Goal: Complete application form: Complete application form

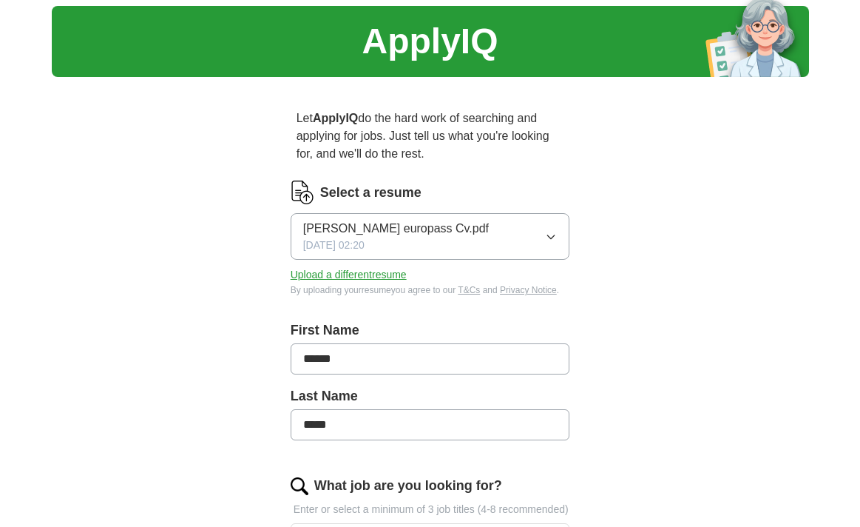
scroll to position [37, 0]
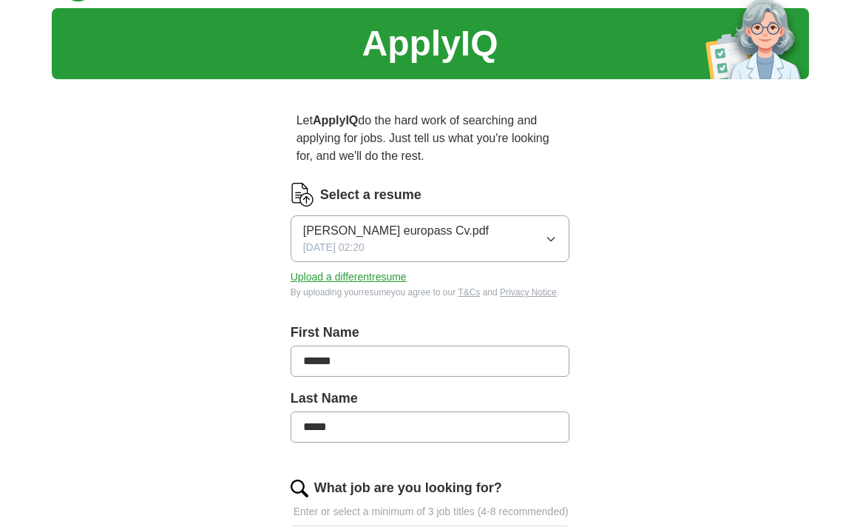
click at [552, 239] on icon "button" at bounding box center [551, 239] width 12 height 12
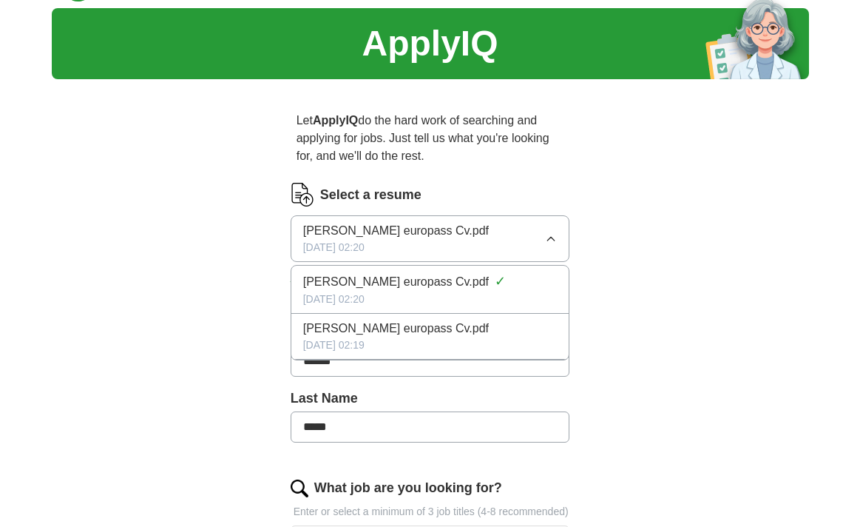
click at [552, 239] on icon "button" at bounding box center [551, 239] width 12 height 12
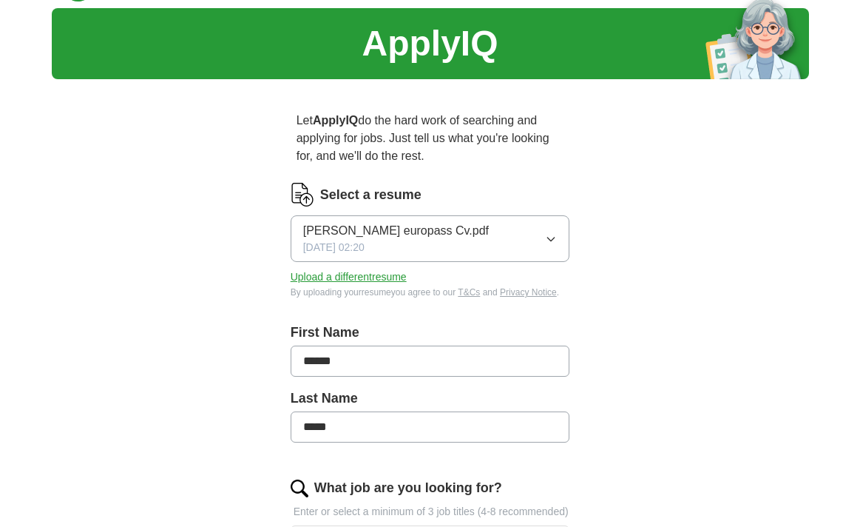
click at [352, 281] on button "Upload a different resume" at bounding box center [349, 277] width 116 height 16
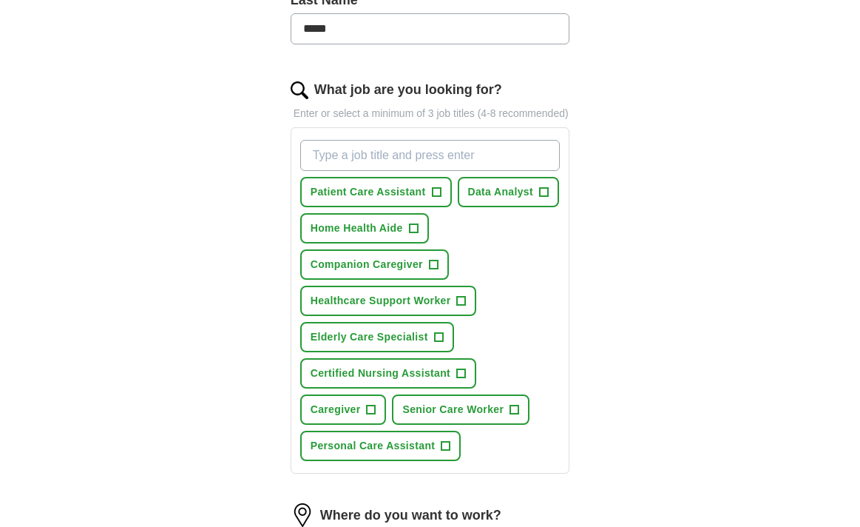
scroll to position [439, 0]
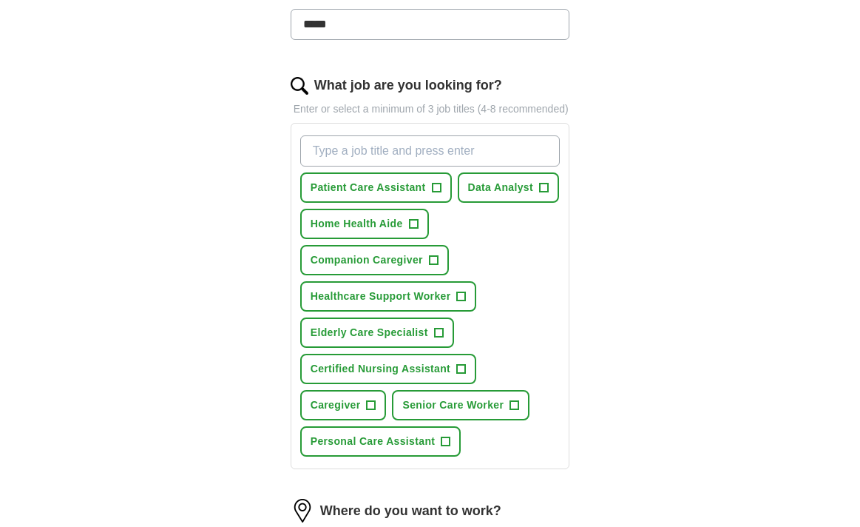
click at [351, 376] on span "Certified Nursing Assistant" at bounding box center [381, 369] width 140 height 16
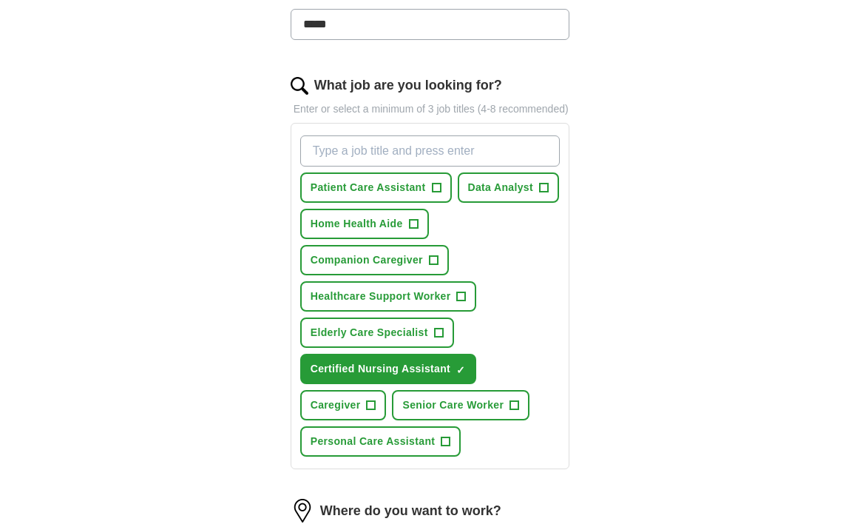
click at [371, 411] on span "+" at bounding box center [371, 405] width 9 height 12
click at [444, 447] on span "+" at bounding box center [446, 442] width 9 height 12
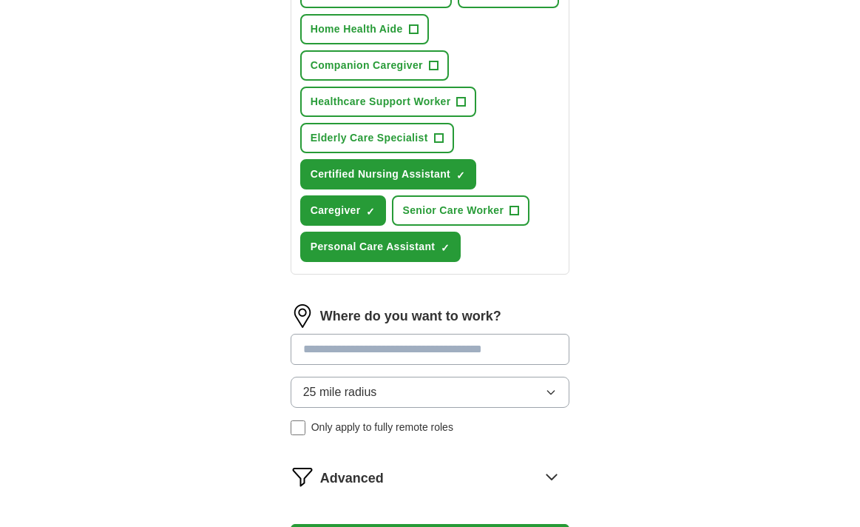
scroll to position [637, 0]
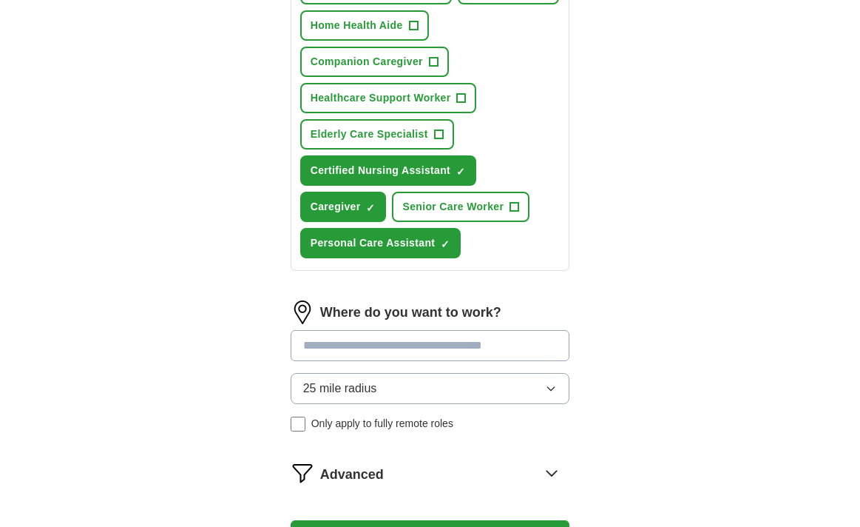
click at [460, 361] on input at bounding box center [431, 345] width 280 height 31
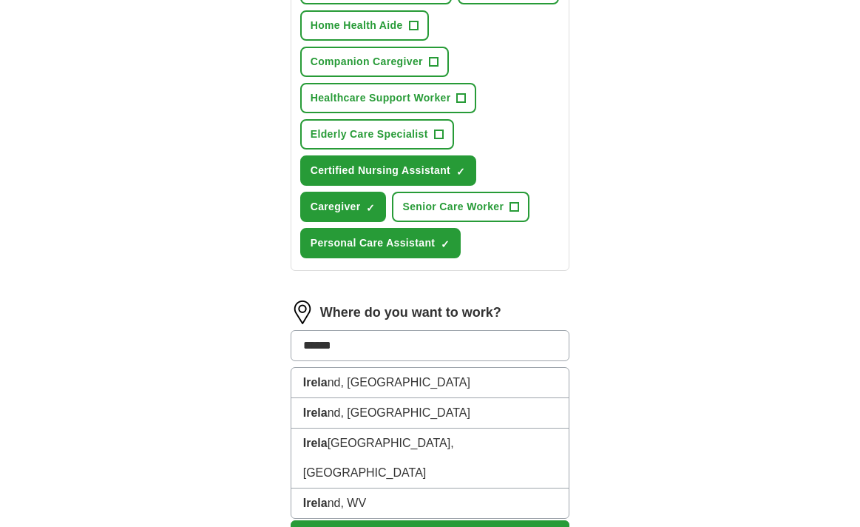
type input "*******"
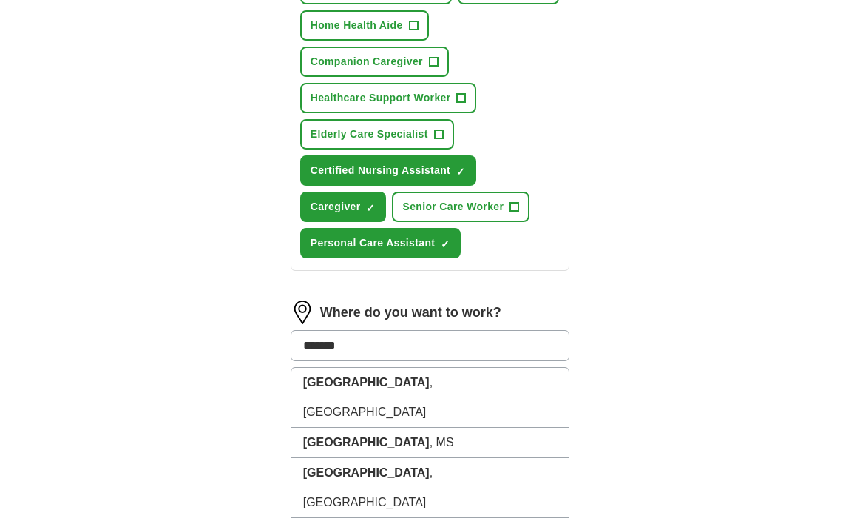
click at [430, 526] on button "Start applying for jobs" at bounding box center [431, 535] width 280 height 31
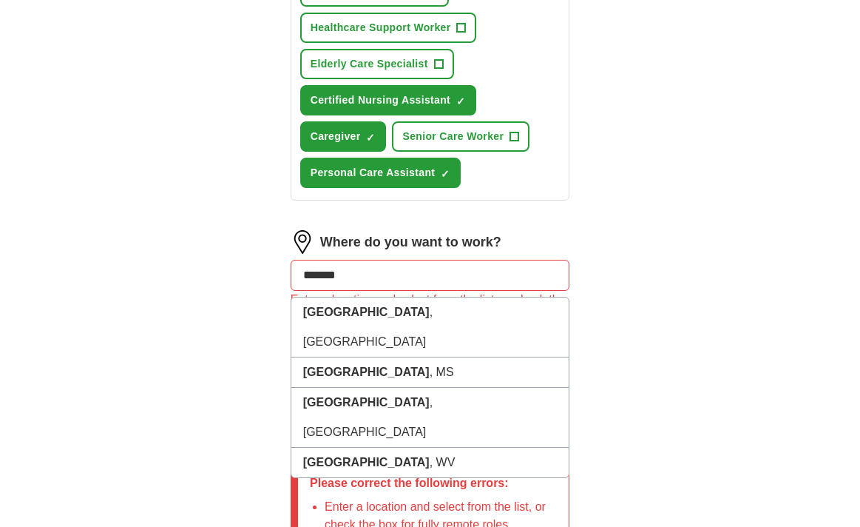
scroll to position [702, 0]
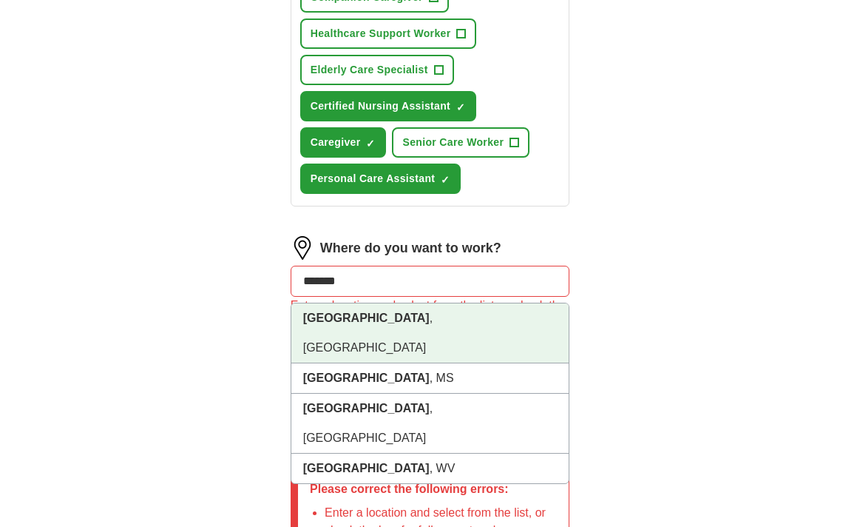
click at [385, 333] on li "[GEOGRAPHIC_DATA] , [GEOGRAPHIC_DATA]" at bounding box center [430, 333] width 278 height 60
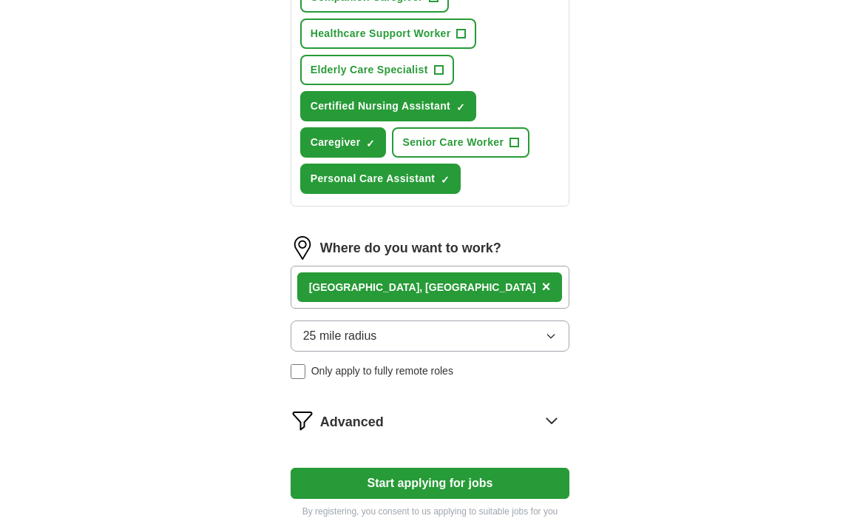
click at [556, 423] on icon at bounding box center [552, 420] width 10 height 5
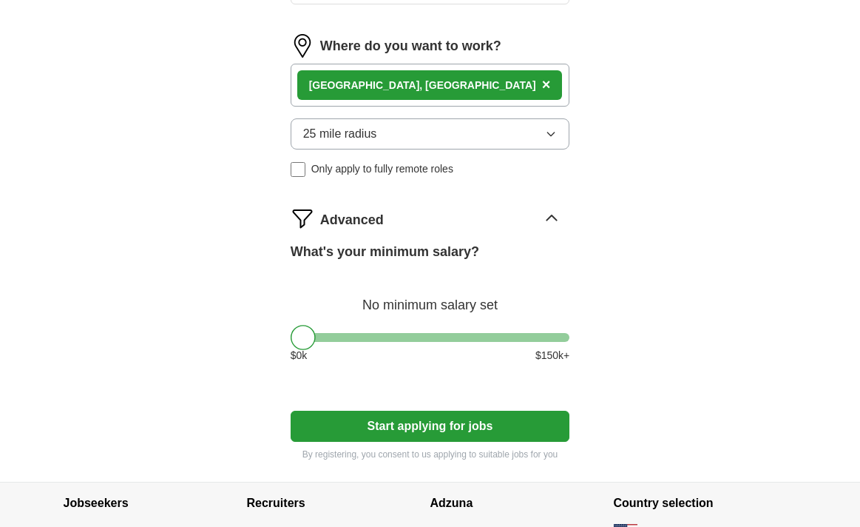
scroll to position [899, 0]
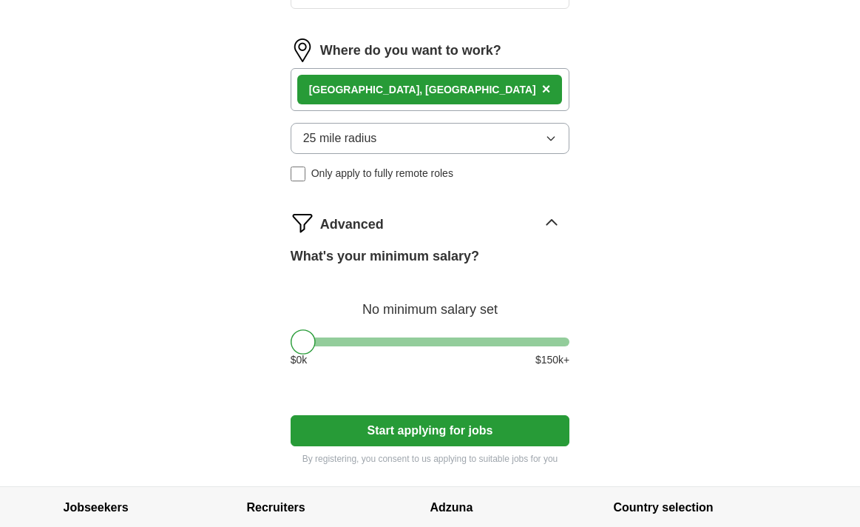
click at [431, 443] on button "Start applying for jobs" at bounding box center [431, 430] width 280 height 31
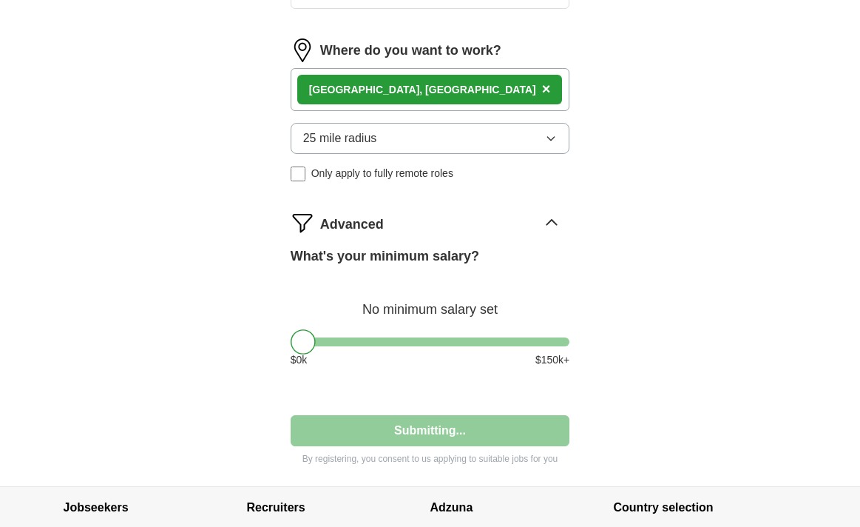
select select "**"
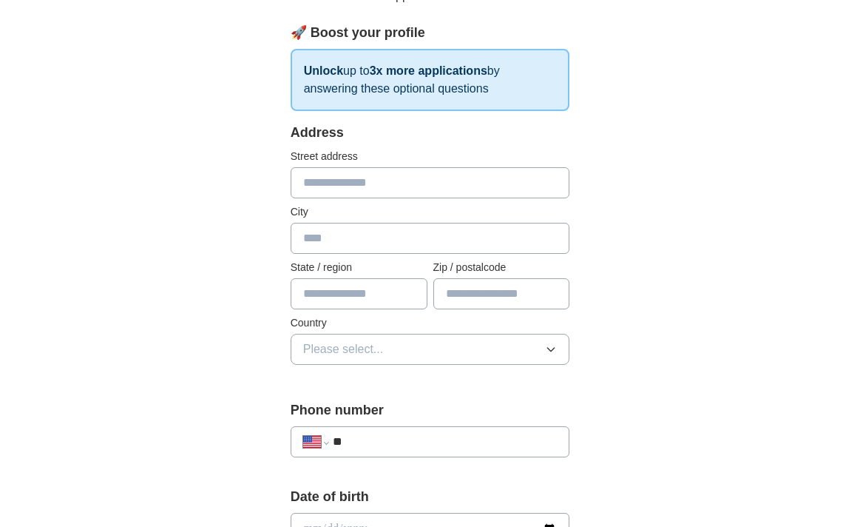
scroll to position [0, 0]
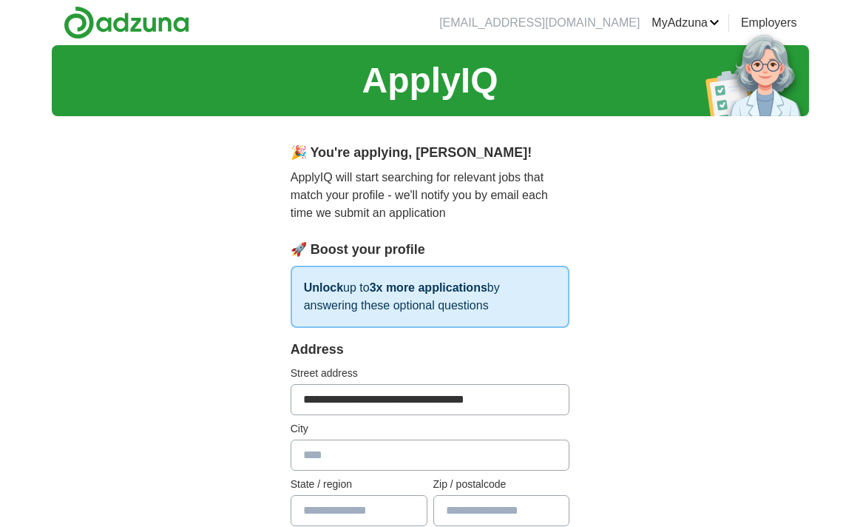
type input "**********"
type input "*****"
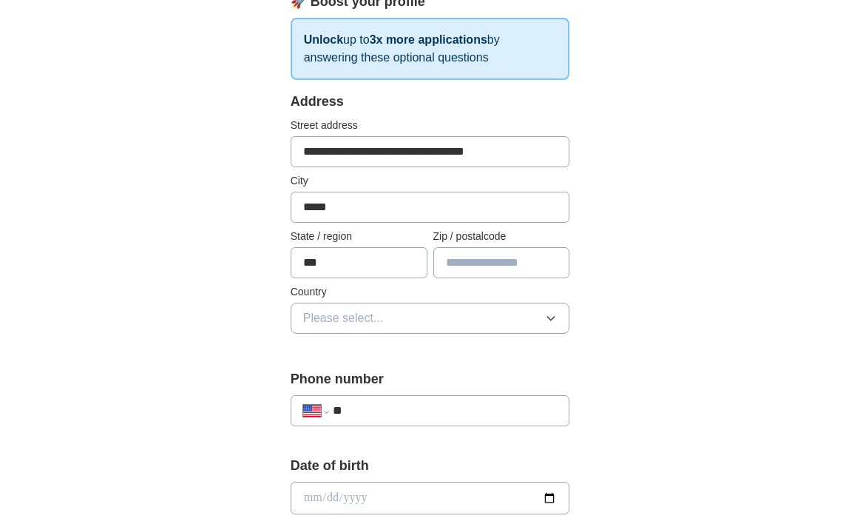
scroll to position [226, 0]
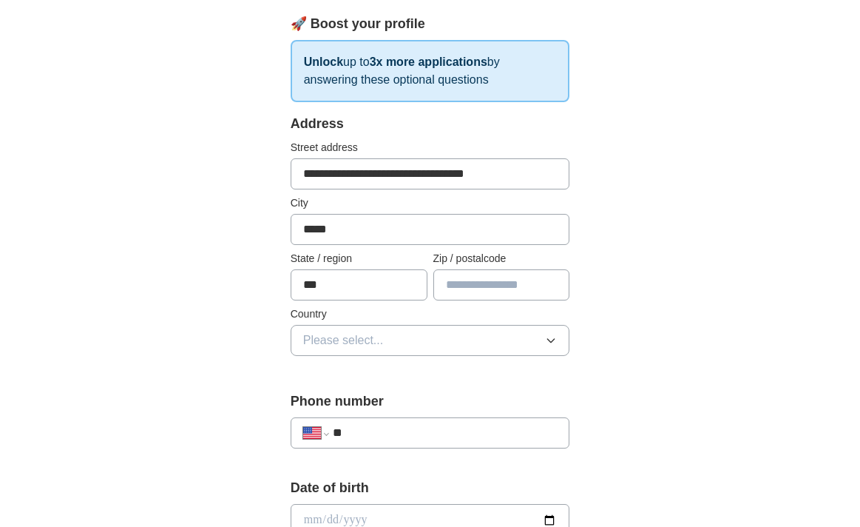
type input "***"
type input "******"
click at [334, 344] on span "Please select..." at bounding box center [343, 340] width 81 height 18
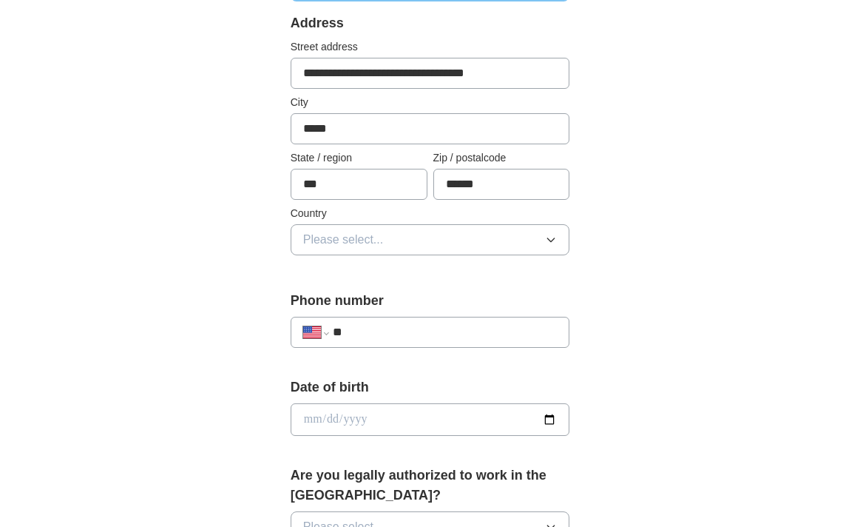
scroll to position [311, 0]
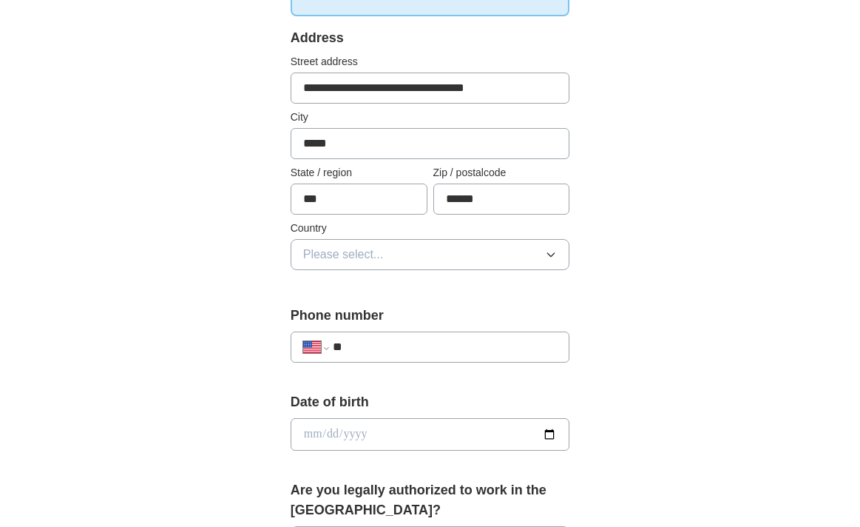
click at [550, 256] on icon "button" at bounding box center [551, 254] width 12 height 12
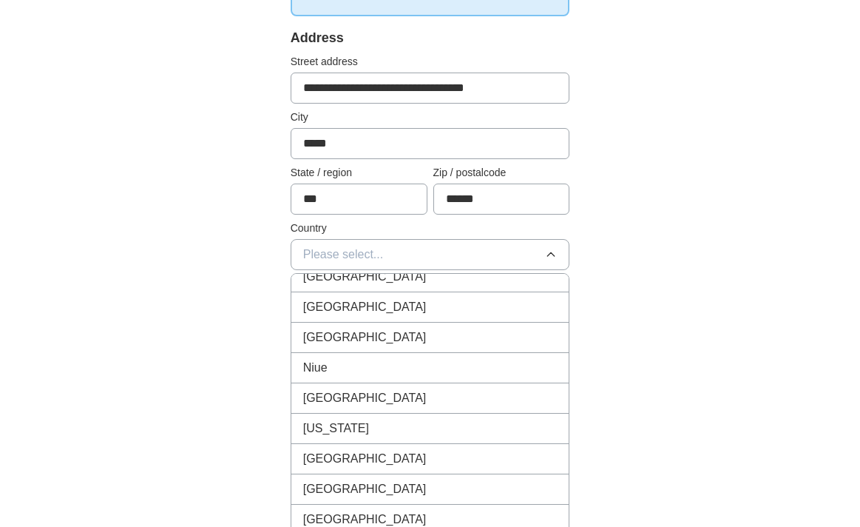
scroll to position [4917, 0]
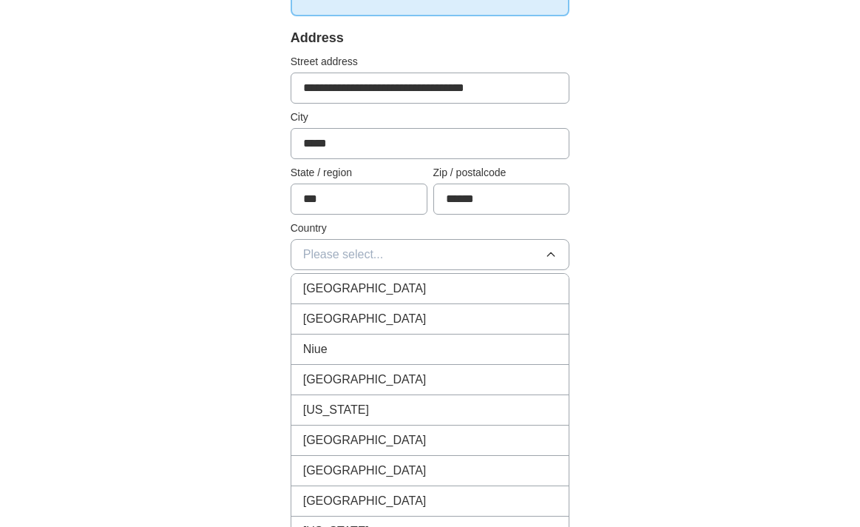
click at [443, 310] on div "[GEOGRAPHIC_DATA]" at bounding box center [430, 319] width 254 height 18
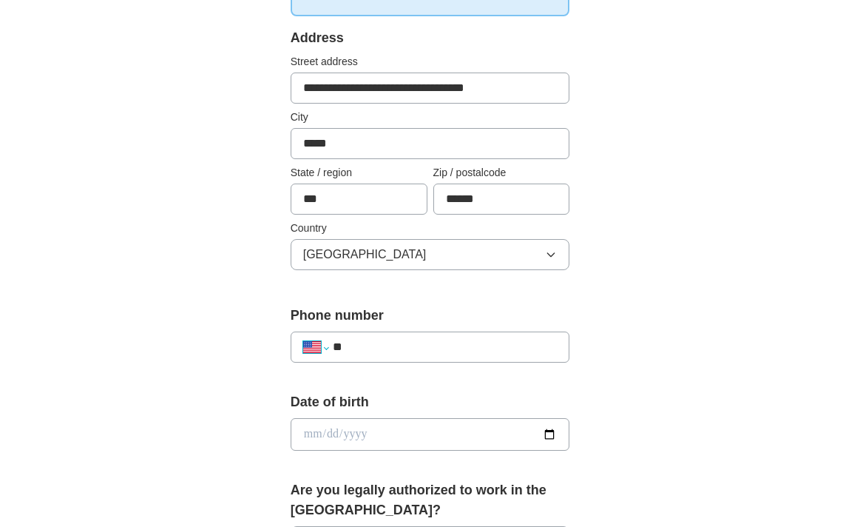
select select "**"
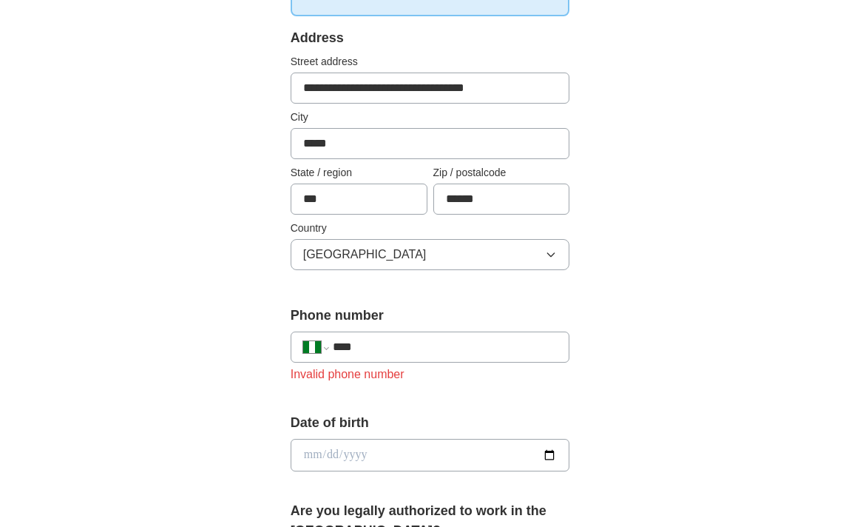
click at [345, 436] on div "Date of birth" at bounding box center [431, 448] width 280 height 70
click at [365, 348] on input "****" at bounding box center [445, 347] width 225 height 18
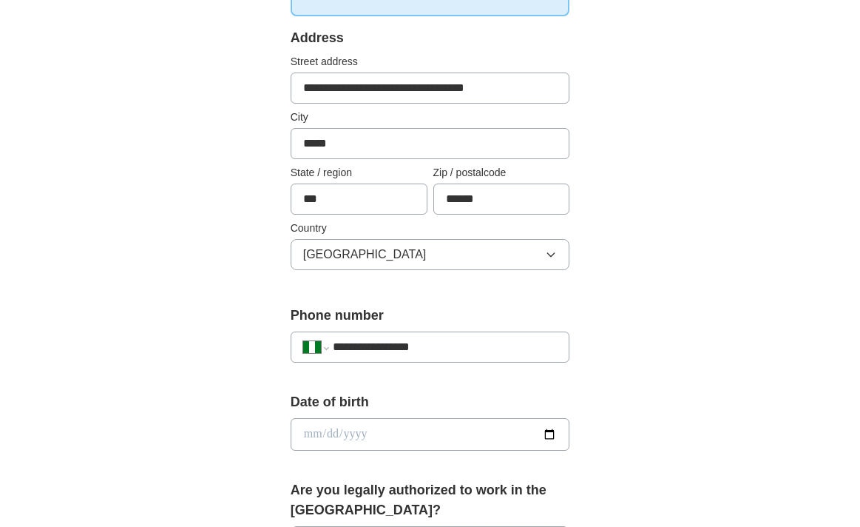
type input "**********"
click at [329, 442] on input "date" at bounding box center [431, 434] width 280 height 33
click at [313, 432] on input "date" at bounding box center [431, 434] width 280 height 33
click at [328, 433] on input "date" at bounding box center [431, 434] width 280 height 33
click at [357, 436] on input "date" at bounding box center [431, 434] width 280 height 33
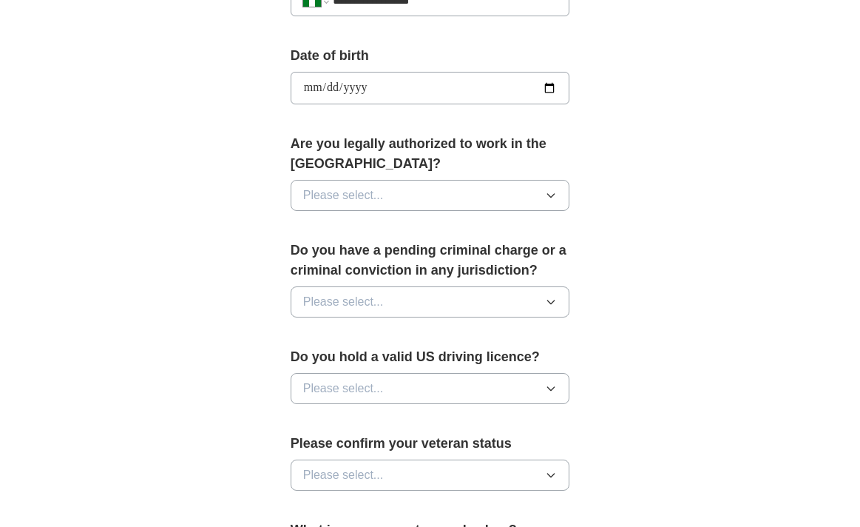
scroll to position [666, 0]
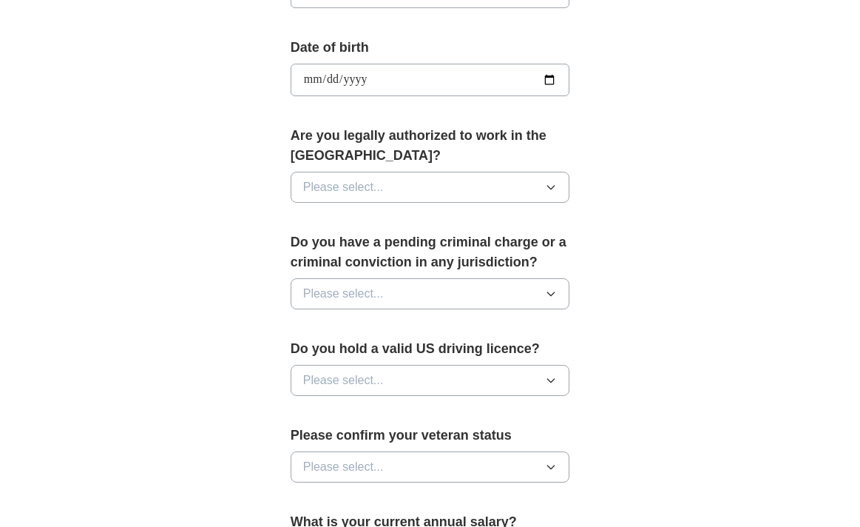
type input "**********"
click at [552, 189] on icon "button" at bounding box center [551, 188] width 7 height 4
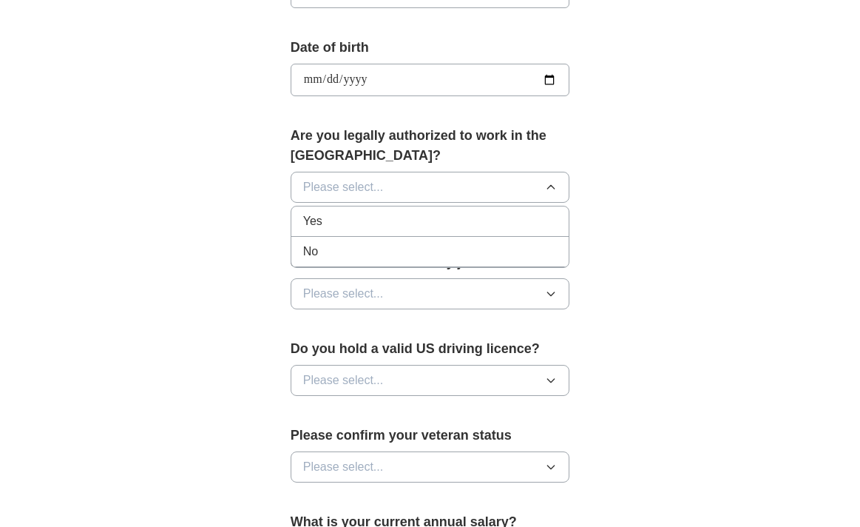
click at [469, 252] on div "No" at bounding box center [430, 252] width 254 height 18
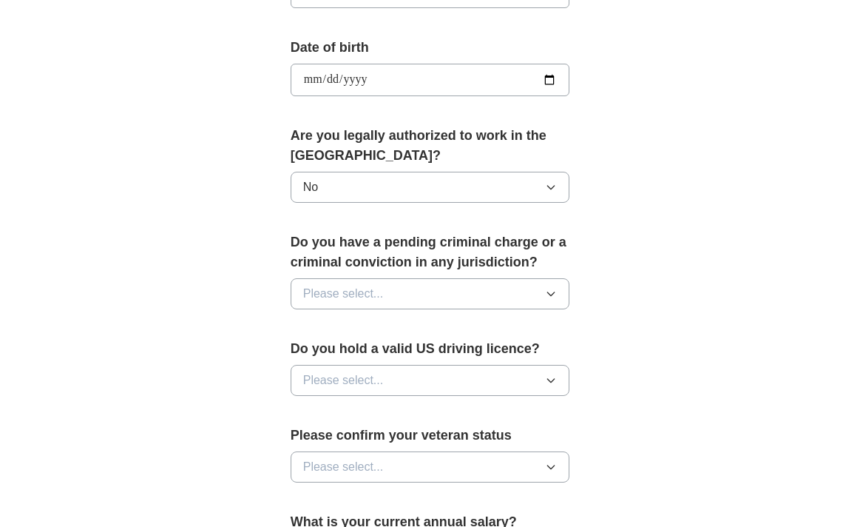
click at [550, 294] on icon "button" at bounding box center [551, 294] width 12 height 12
click at [429, 365] on div "No" at bounding box center [430, 358] width 254 height 18
click at [543, 384] on button "Please select..." at bounding box center [431, 380] width 280 height 31
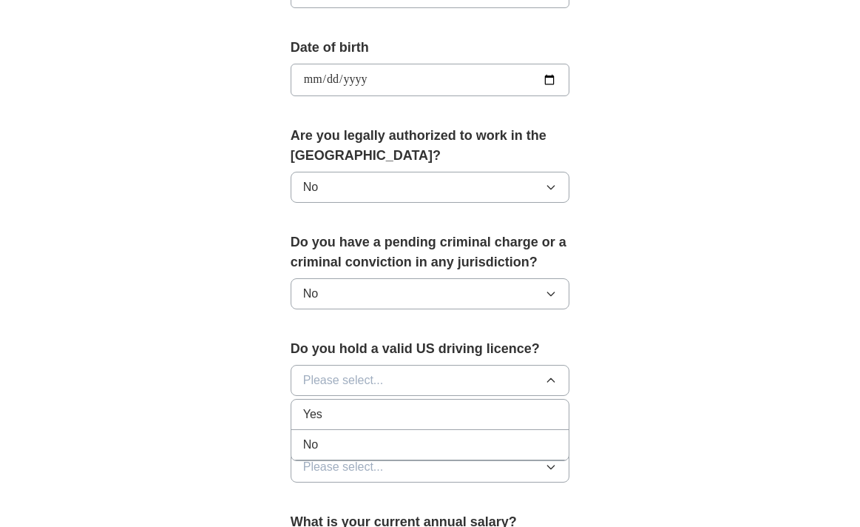
click at [535, 442] on div "No" at bounding box center [430, 445] width 254 height 18
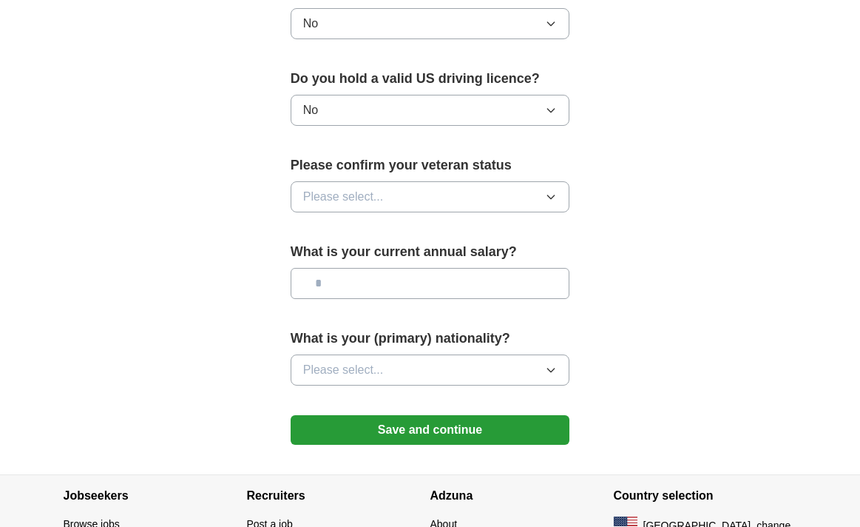
scroll to position [929, 0]
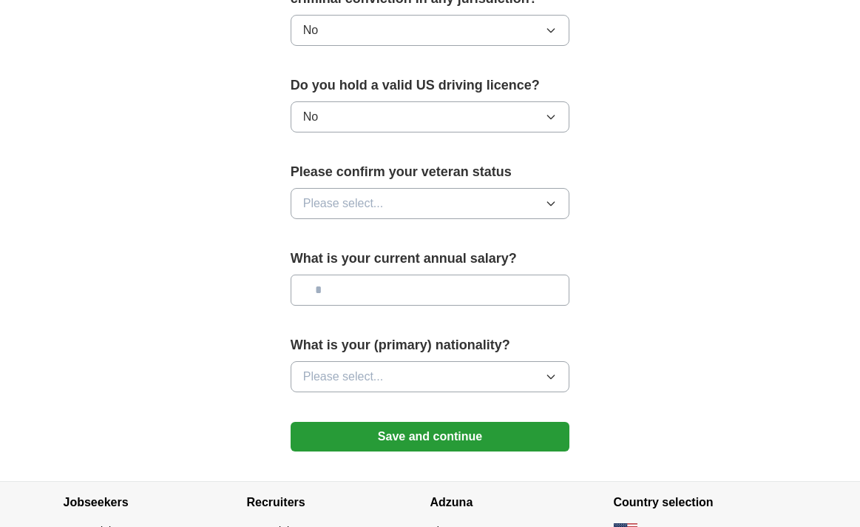
click at [449, 204] on button "Please select..." at bounding box center [431, 203] width 280 height 31
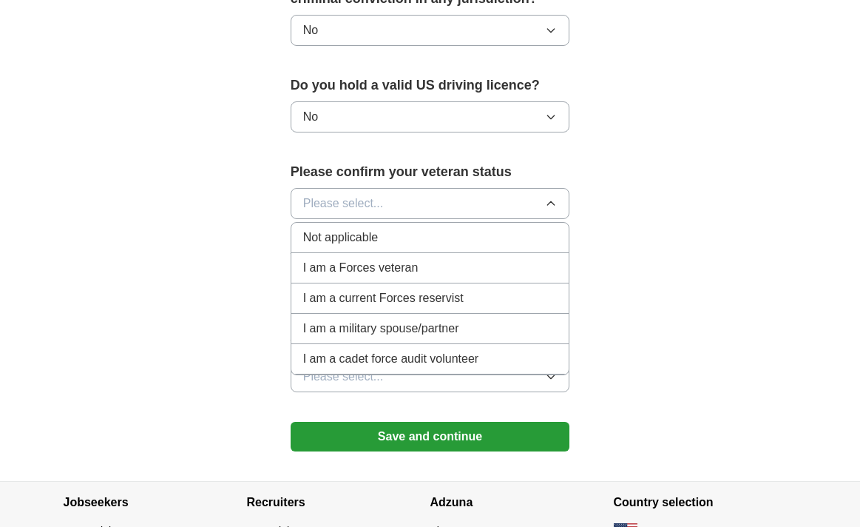
click at [396, 235] on div "Not applicable" at bounding box center [430, 238] width 254 height 18
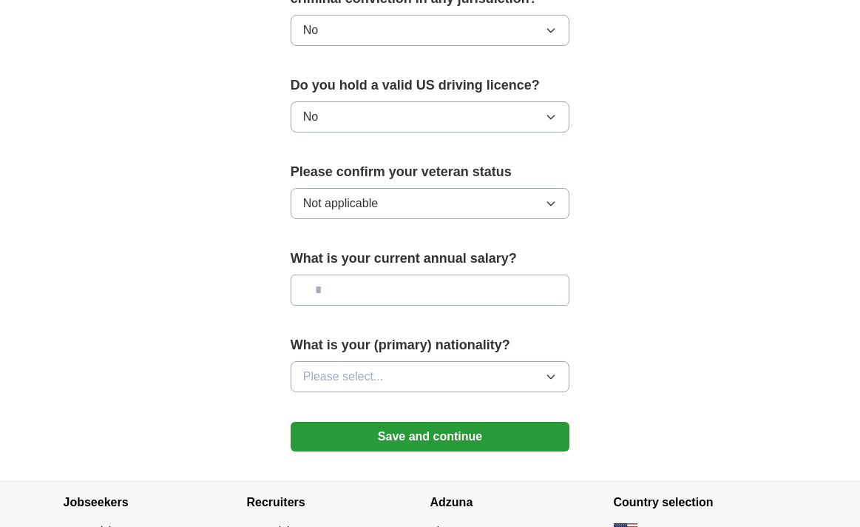
click at [354, 372] on span "Please select..." at bounding box center [343, 377] width 81 height 18
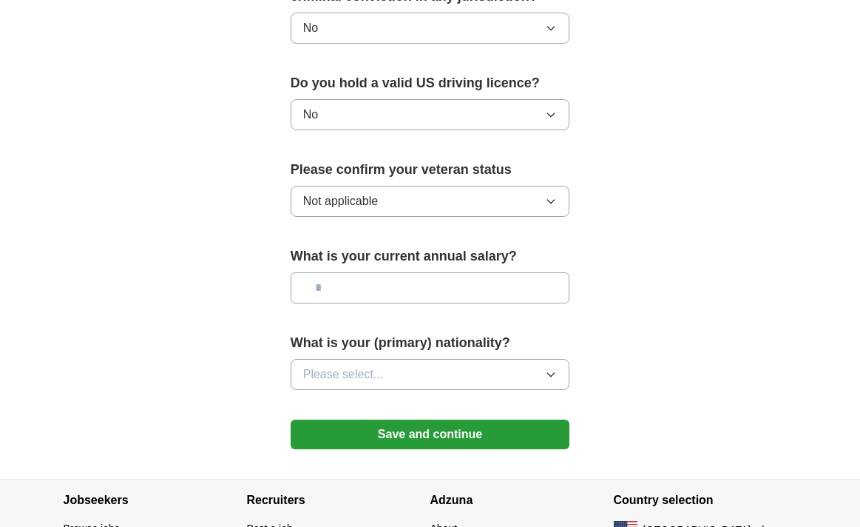
scroll to position [975, 0]
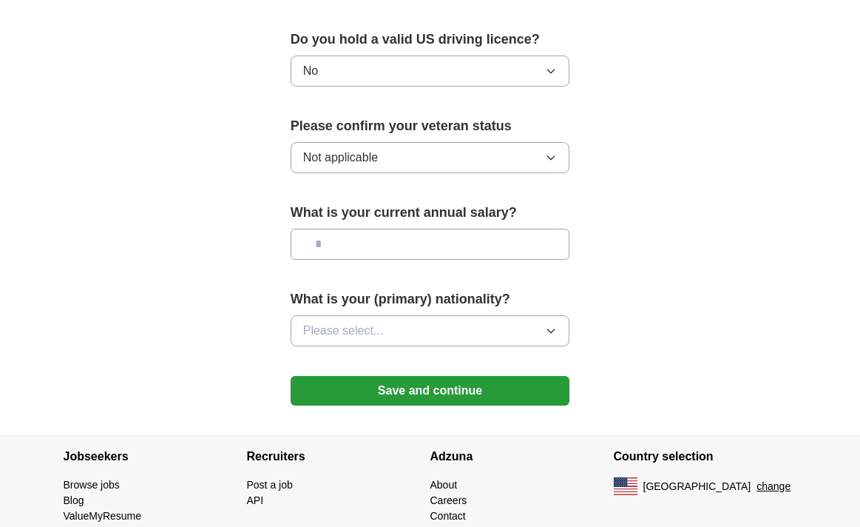
click at [552, 327] on icon "button" at bounding box center [551, 331] width 12 height 12
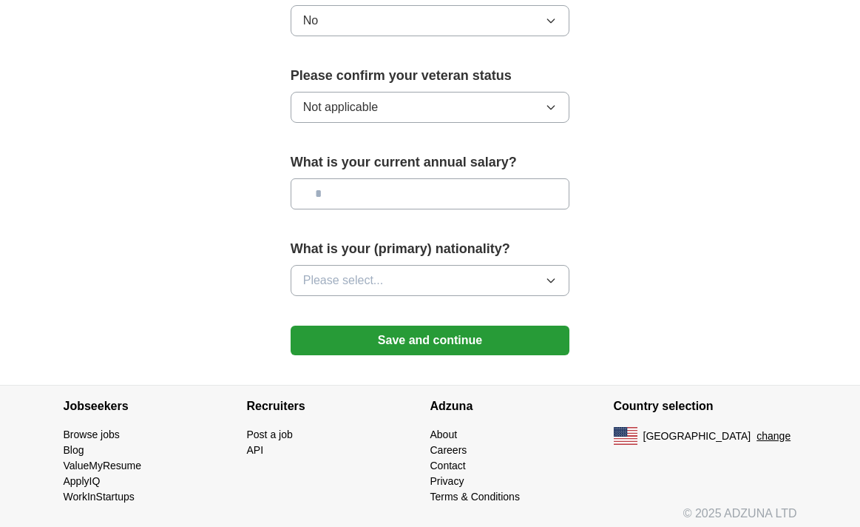
scroll to position [1034, 0]
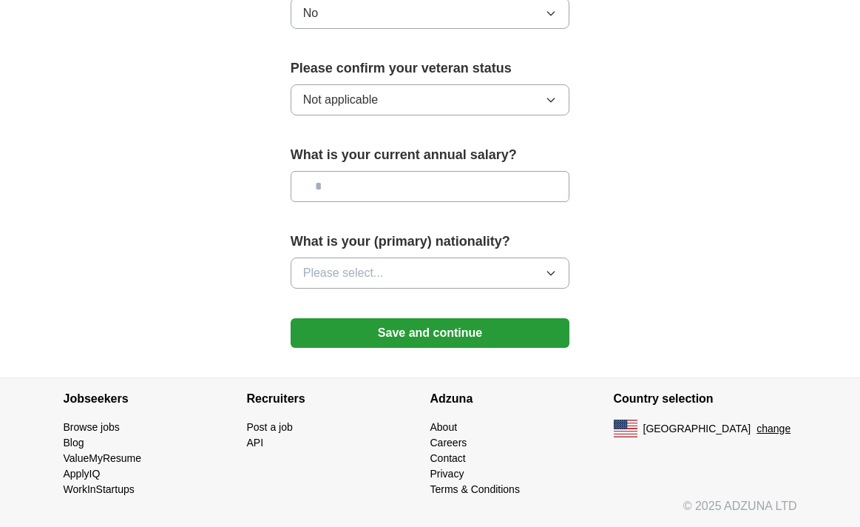
click at [548, 265] on button "Please select..." at bounding box center [431, 272] width 280 height 31
click at [547, 270] on icon "button" at bounding box center [551, 273] width 12 height 12
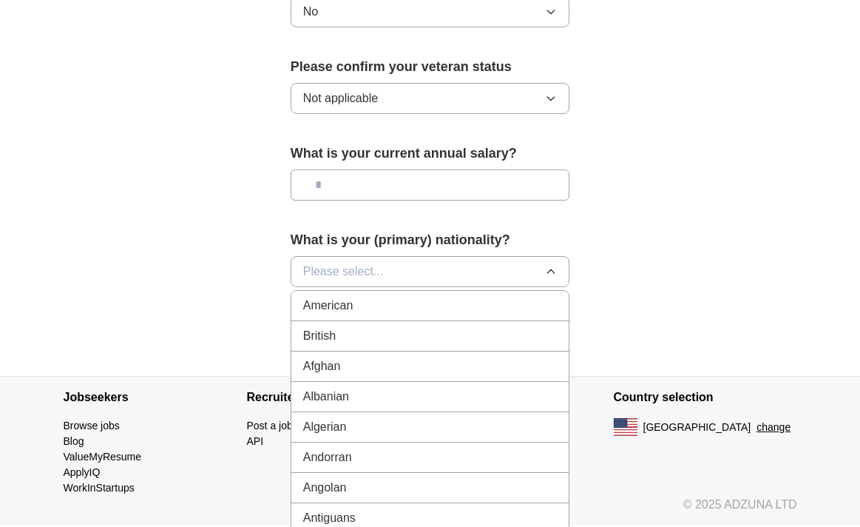
click at [550, 316] on li "American" at bounding box center [430, 306] width 278 height 30
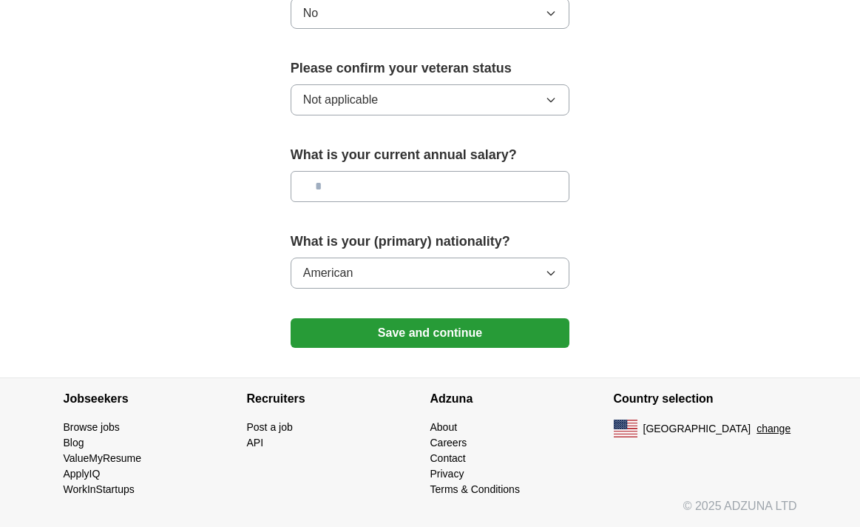
click at [549, 272] on icon "button" at bounding box center [551, 273] width 12 height 12
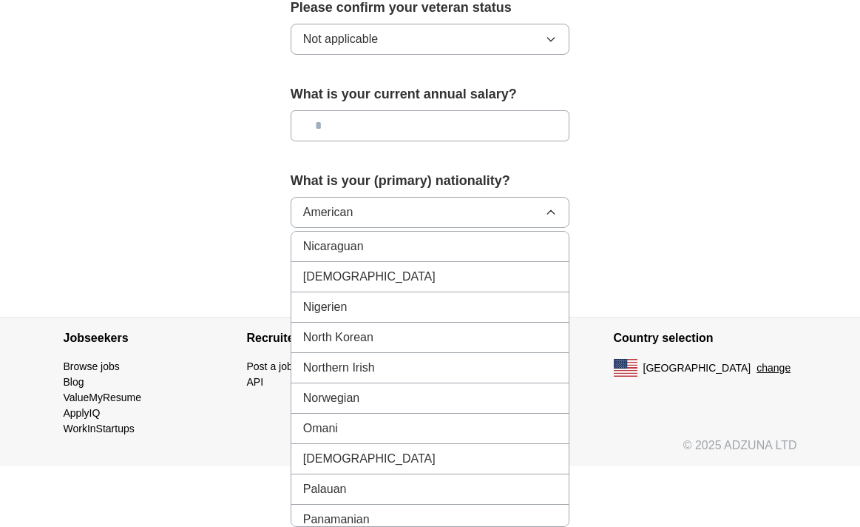
scroll to position [3898, 0]
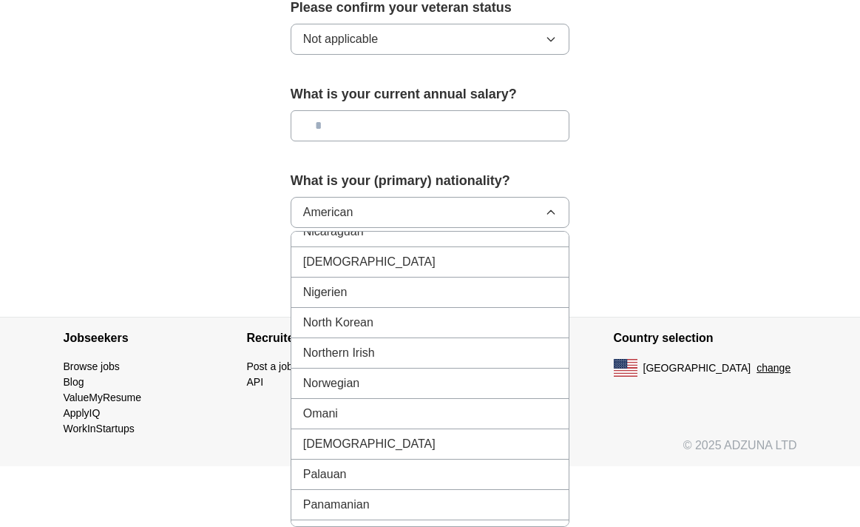
click at [349, 253] on div "[DEMOGRAPHIC_DATA]" at bounding box center [430, 262] width 254 height 18
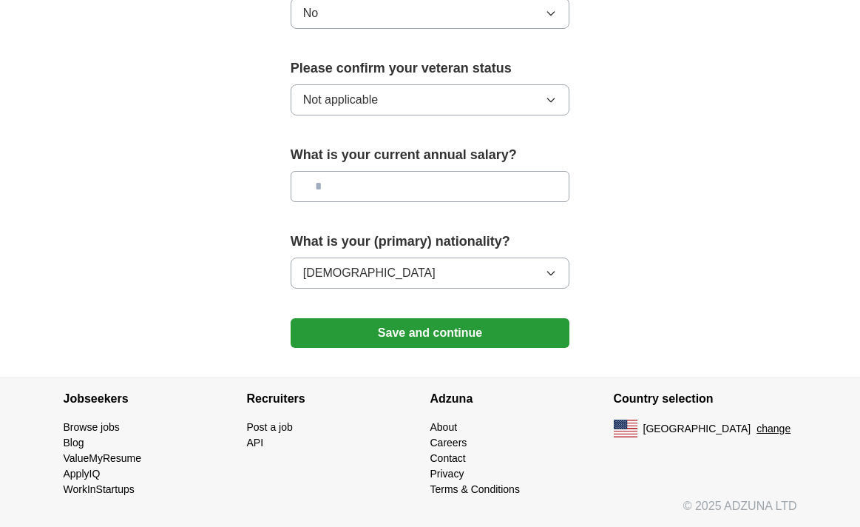
scroll to position [1034, 0]
click at [409, 181] on input "text" at bounding box center [431, 186] width 280 height 31
click at [374, 331] on button "Save and continue" at bounding box center [431, 333] width 280 height 30
click at [401, 332] on button "Save and continue" at bounding box center [431, 333] width 280 height 30
